Goal: Task Accomplishment & Management: Use online tool/utility

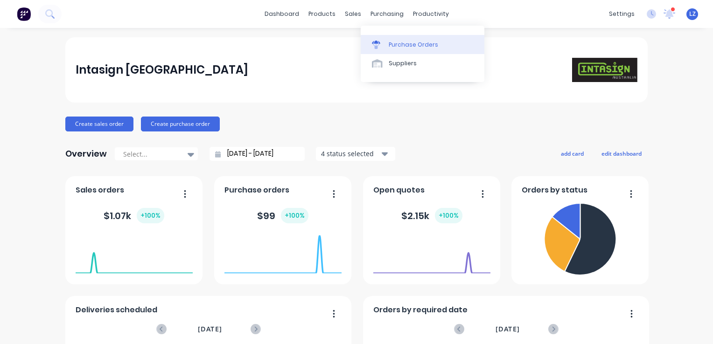
drag, startPoint x: 0, startPoint y: 0, endPoint x: 418, endPoint y: 43, distance: 420.4
click at [418, 43] on div "Purchase Orders" at bounding box center [413, 45] width 49 height 8
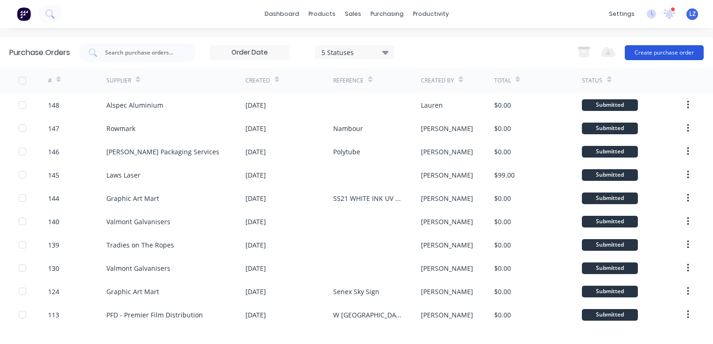
click at [638, 47] on button "Create purchase order" at bounding box center [664, 52] width 79 height 15
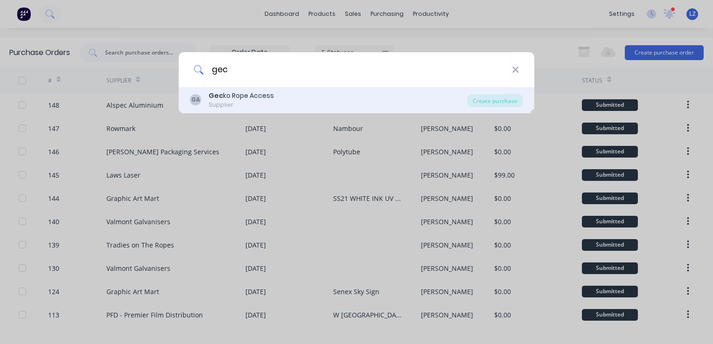
type input "gec"
click at [231, 103] on div "Supplier" at bounding box center [241, 105] width 65 height 8
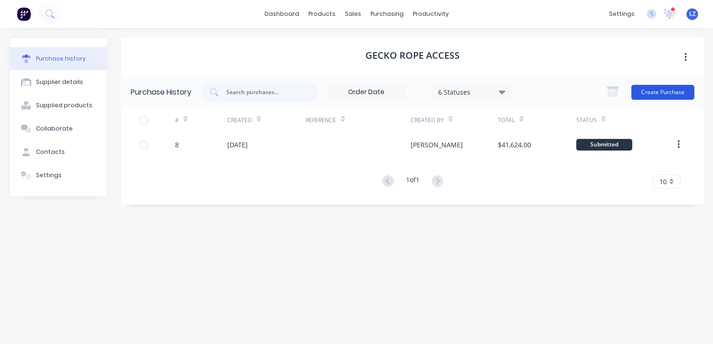
click at [662, 93] on button "Create Purchase" at bounding box center [662, 92] width 63 height 15
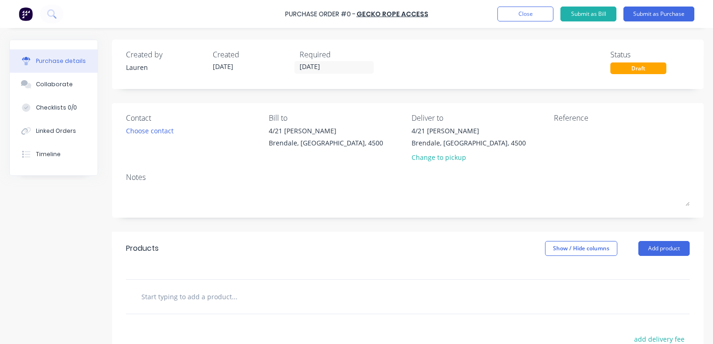
click at [216, 289] on input "text" at bounding box center [234, 296] width 187 height 19
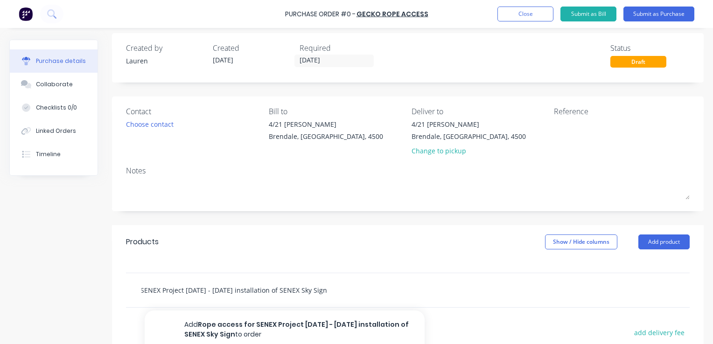
scroll to position [0, 91]
type input "Rope access for SENEX Project [DATE] - [DATE] installation of SENEX Sky Sign"
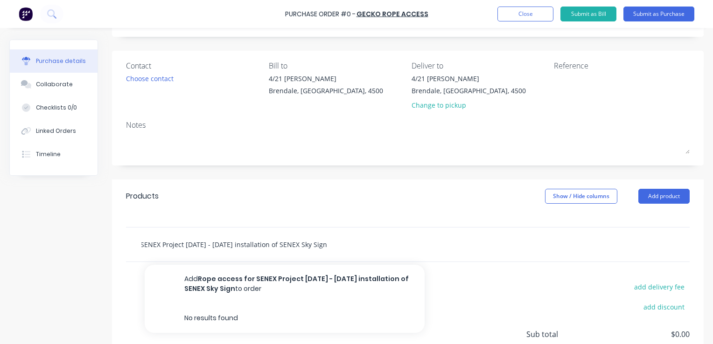
scroll to position [53, 0]
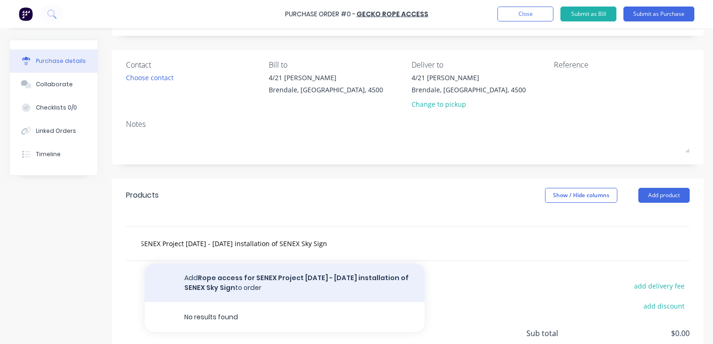
click at [270, 289] on button "Add Rope access for SENEX Project [DATE] - [DATE] installation of SENEX Sky Sig…" at bounding box center [285, 283] width 280 height 38
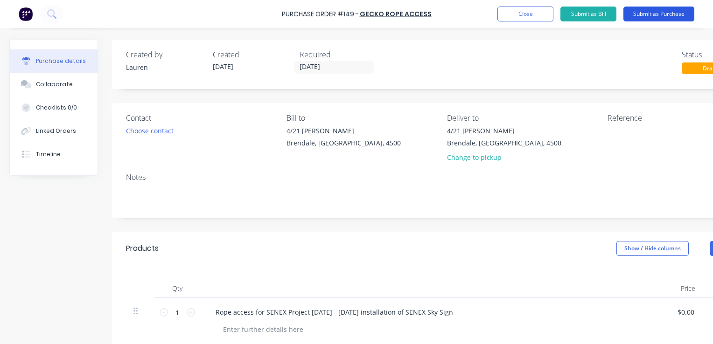
click at [649, 12] on button "Submit as Purchase" at bounding box center [659, 14] width 71 height 15
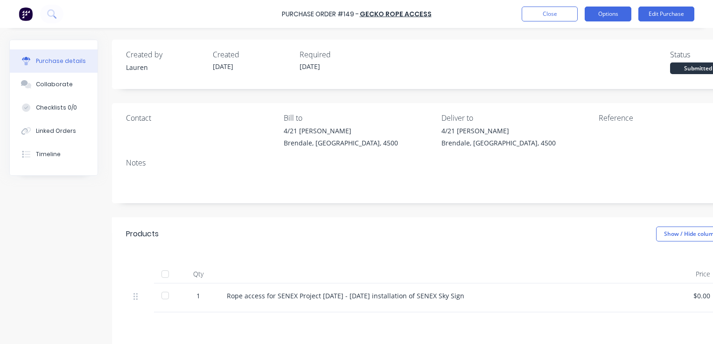
click at [595, 12] on button "Options" at bounding box center [608, 14] width 47 height 15
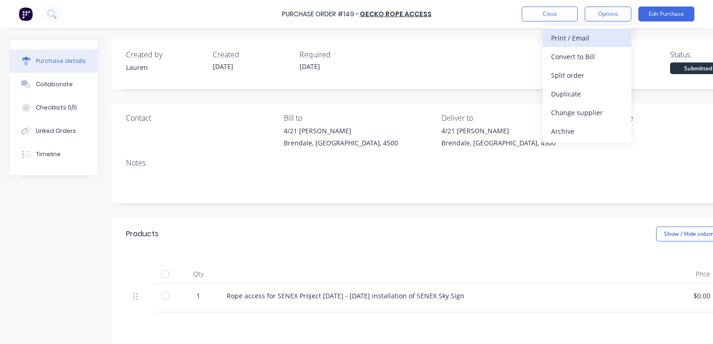
click at [580, 39] on div "Print / Email" at bounding box center [587, 38] width 72 height 14
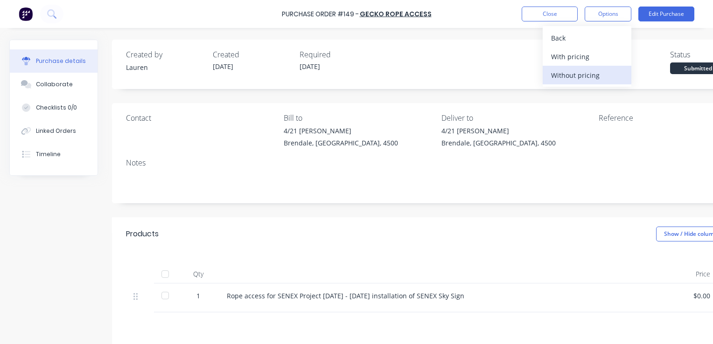
click at [581, 78] on div "Without pricing" at bounding box center [587, 76] width 72 height 14
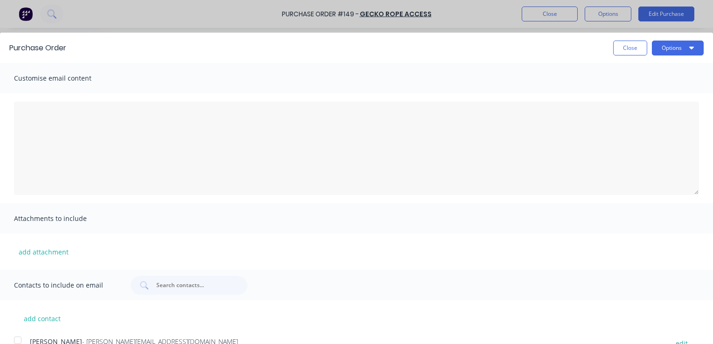
click at [21, 339] on div at bounding box center [17, 340] width 19 height 19
click at [690, 44] on icon "button" at bounding box center [691, 47] width 5 height 7
click at [645, 92] on div "Email" at bounding box center [660, 91] width 72 height 14
